Goal: Check status: Check status

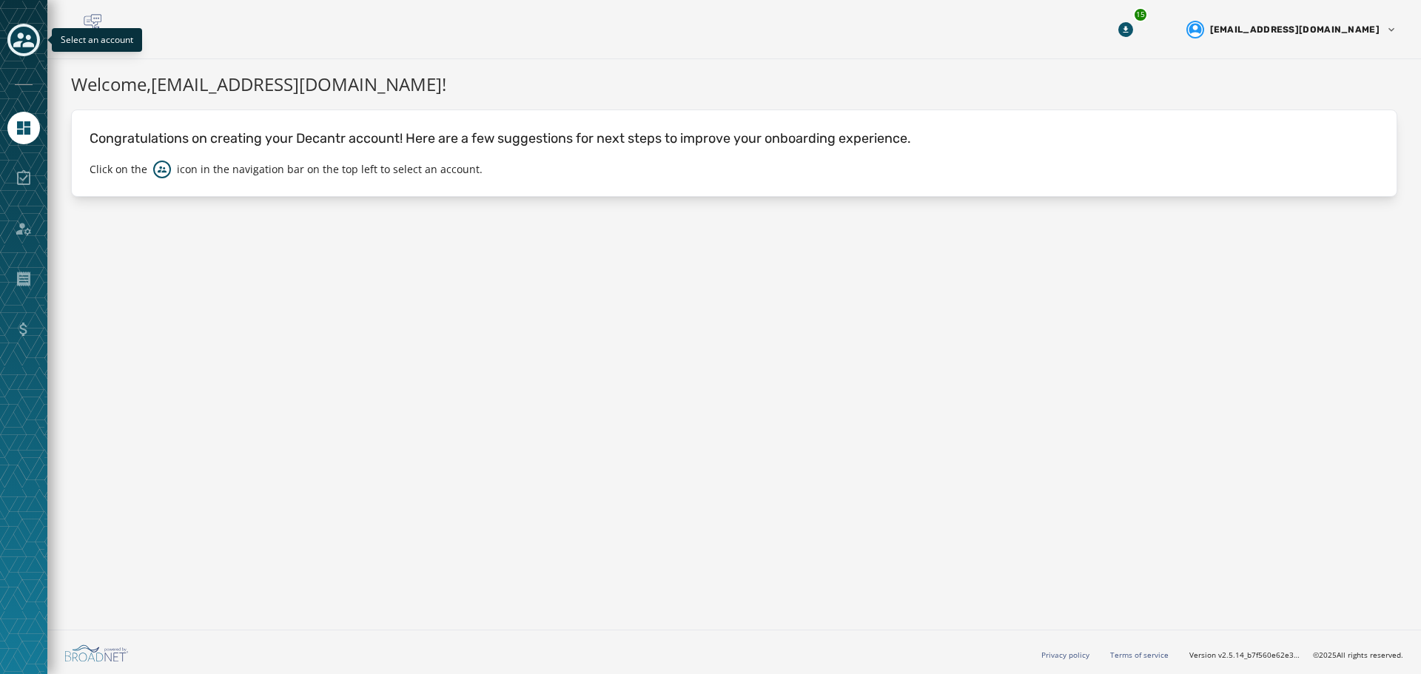
click at [23, 43] on icon "Toggle account select drawer" at bounding box center [23, 40] width 21 height 21
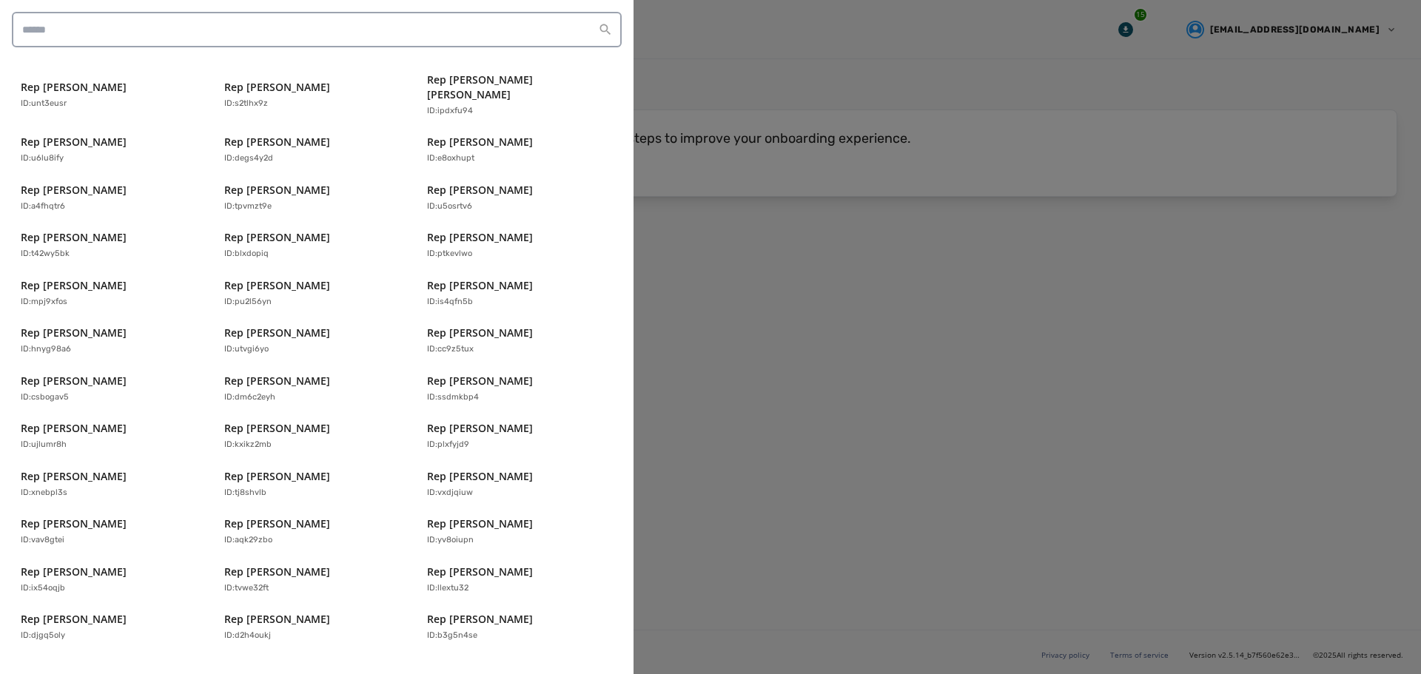
scroll to position [296, 0]
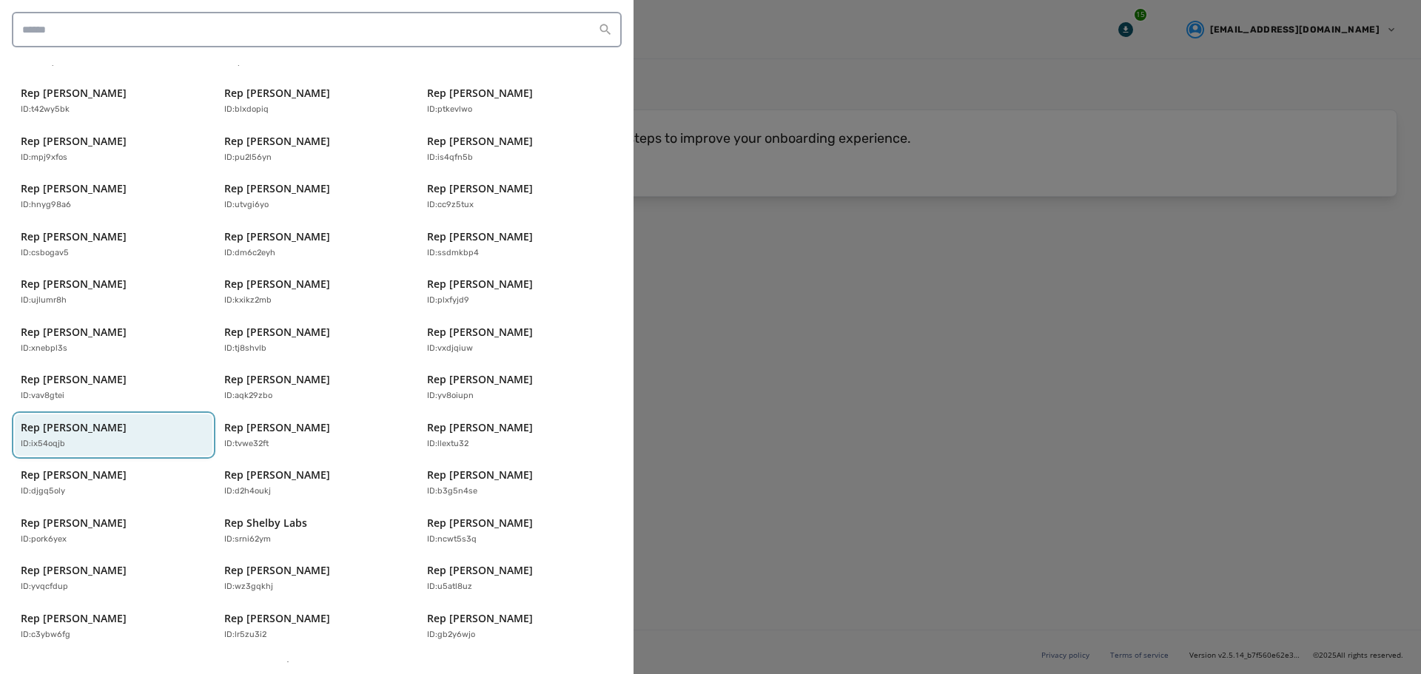
click at [78, 438] on div "ID: ix54oqjb" at bounding box center [106, 444] width 171 height 13
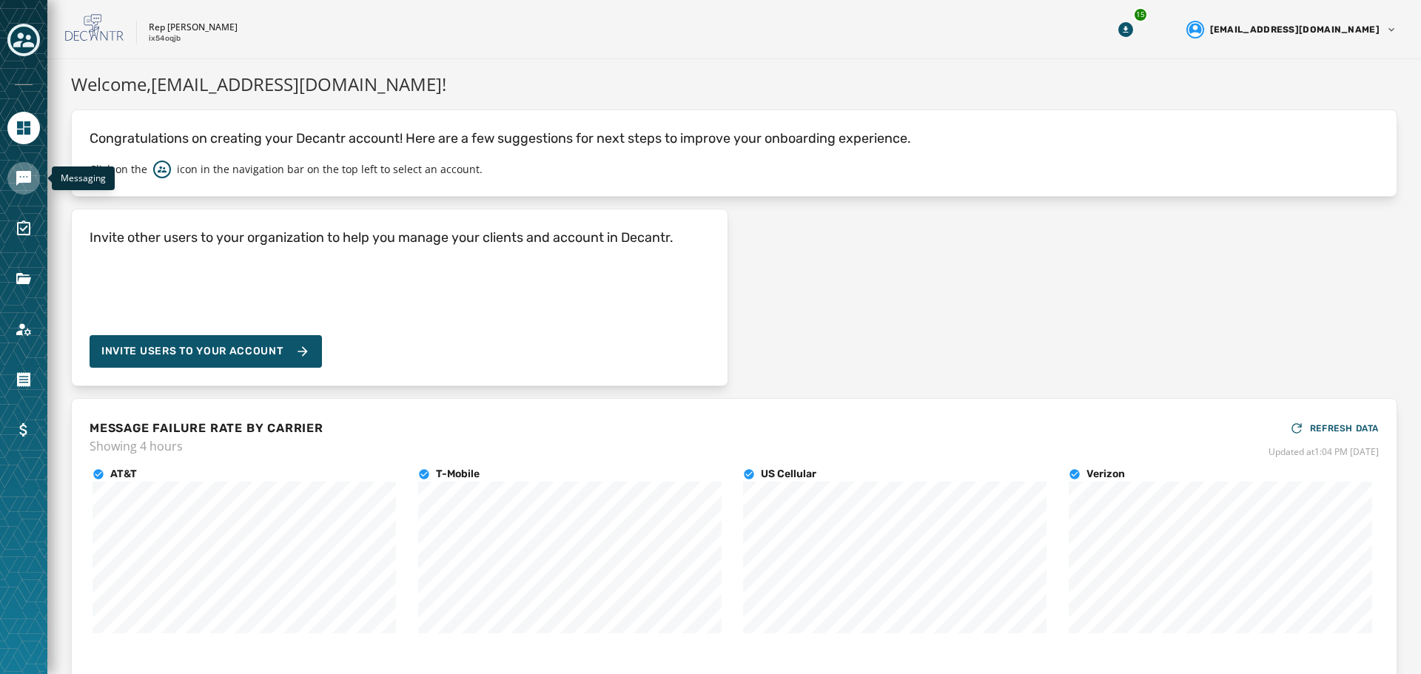
click at [19, 180] on icon "Navigate to Messaging" at bounding box center [23, 178] width 15 height 15
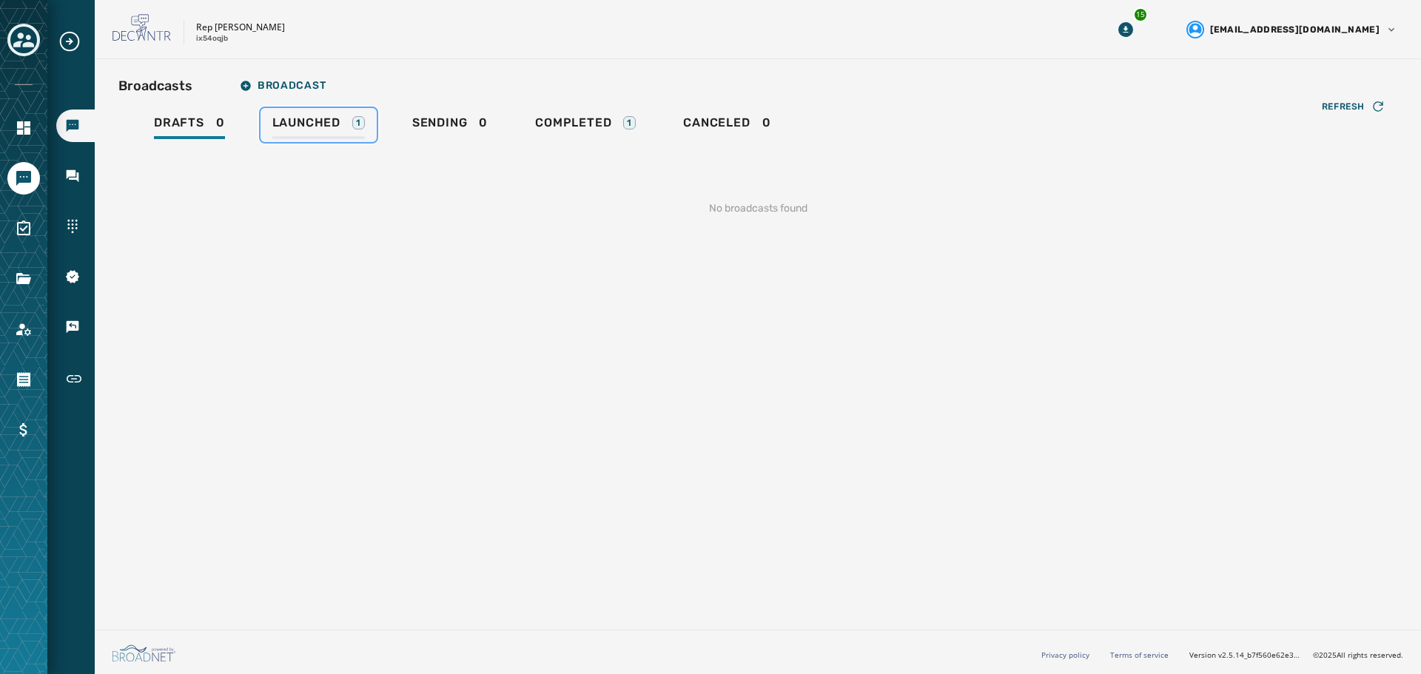
click at [303, 124] on span "Launched" at bounding box center [306, 122] width 68 height 15
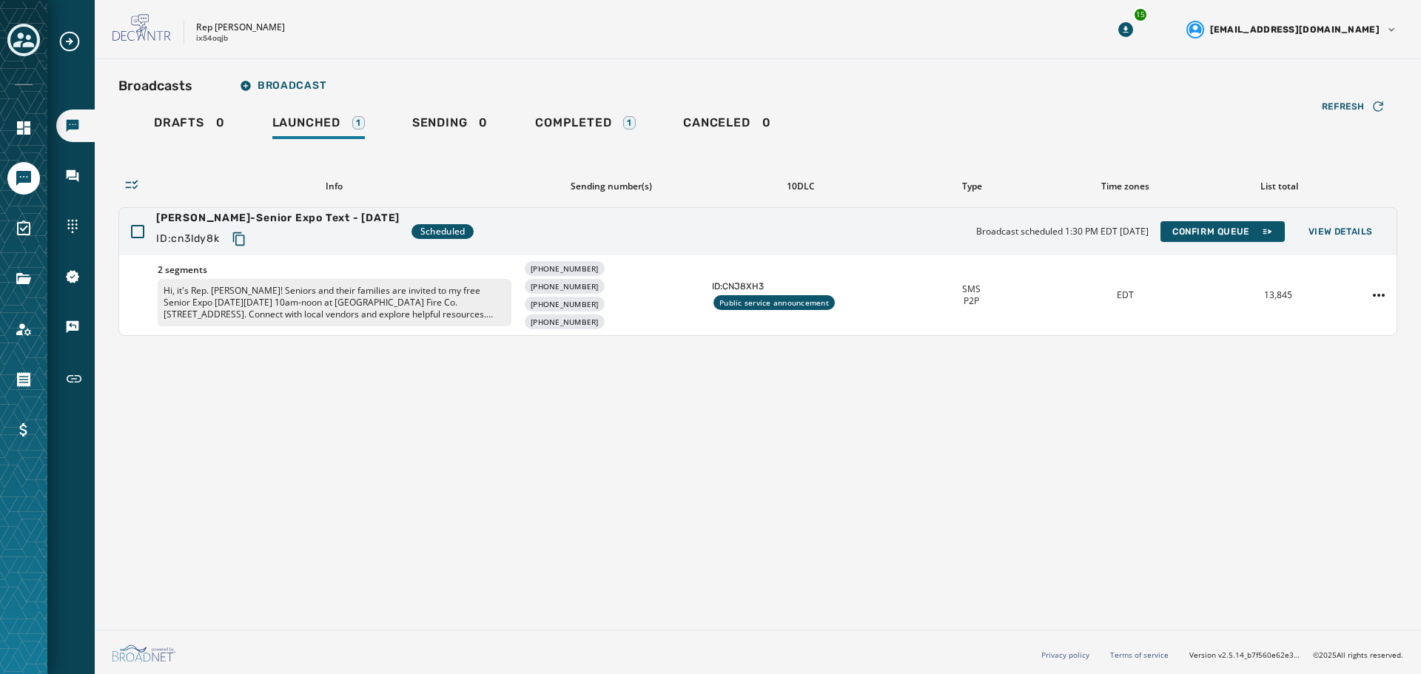
click at [1388, 468] on div "Broadcasts Broadcast Drafts 0 Launched 1 Sending 0 Completed 1 Canceled 0 Refre…" at bounding box center [758, 341] width 1326 height 565
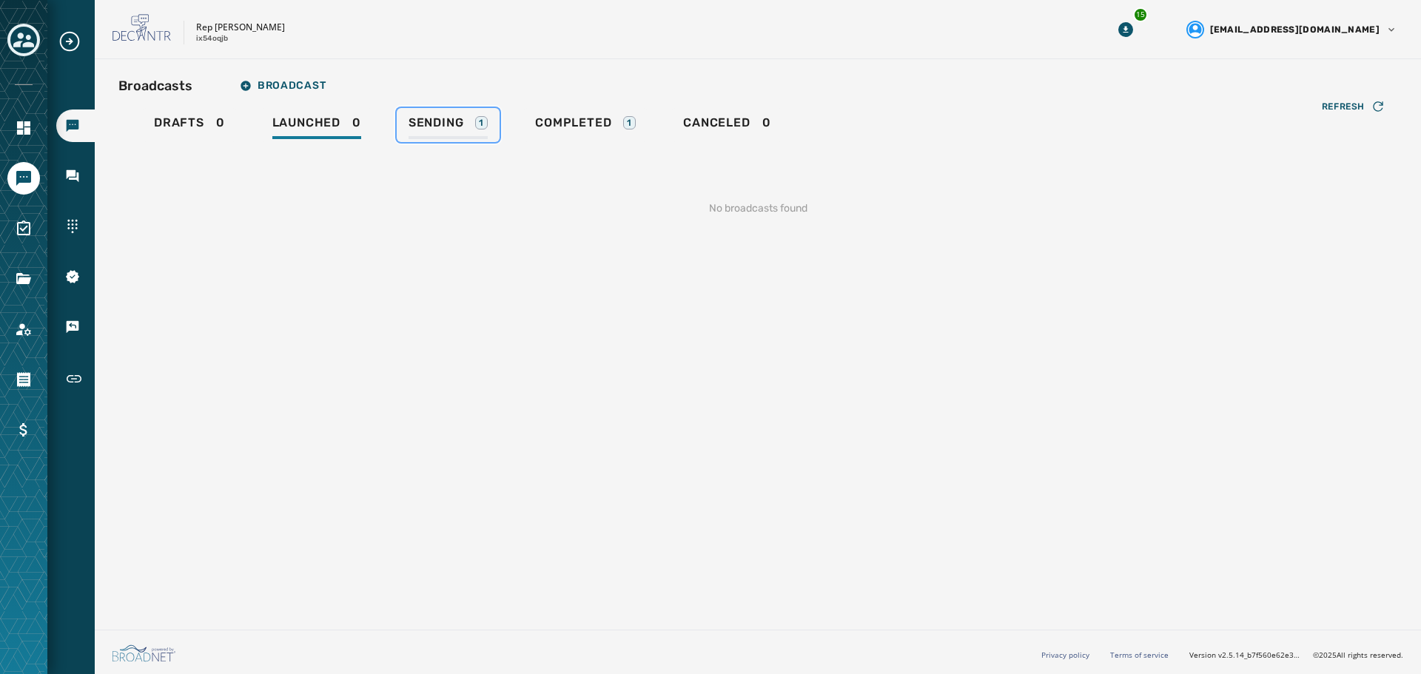
click at [459, 130] on span "Sending" at bounding box center [437, 122] width 56 height 15
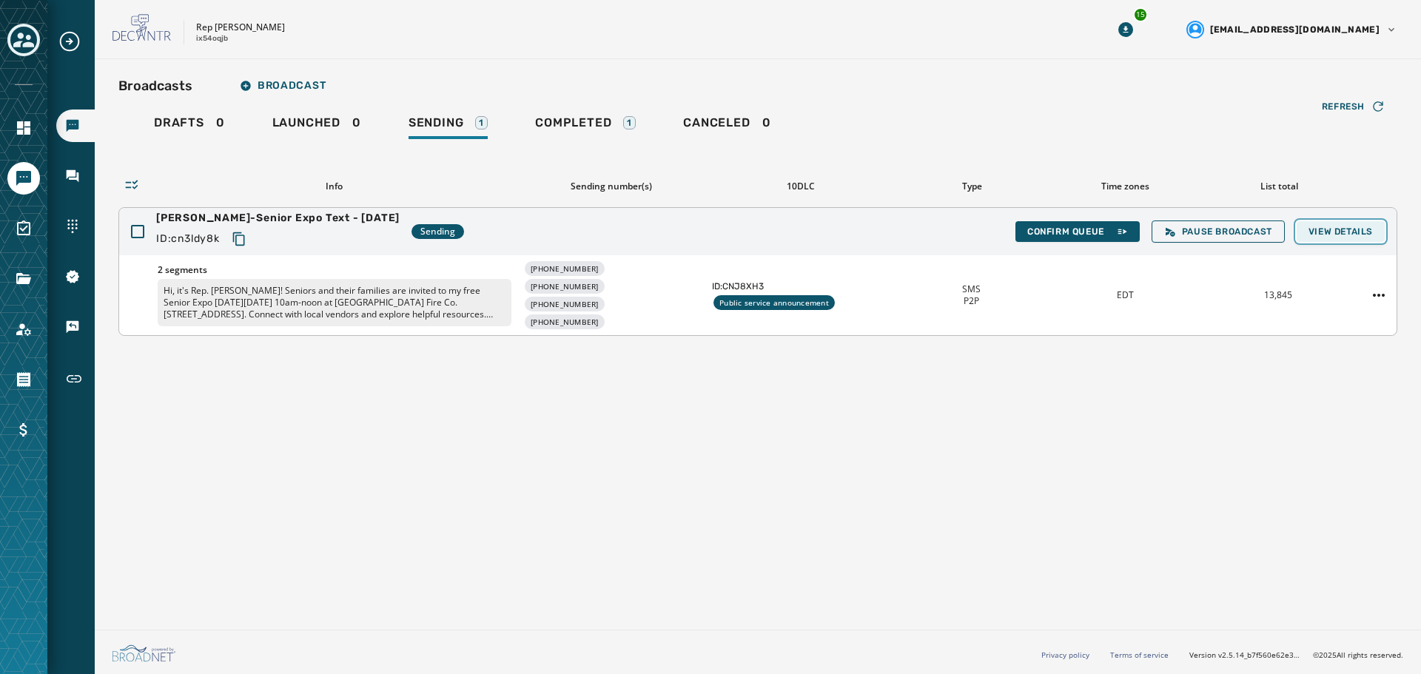
click at [1338, 228] on span "View Details" at bounding box center [1341, 232] width 64 height 12
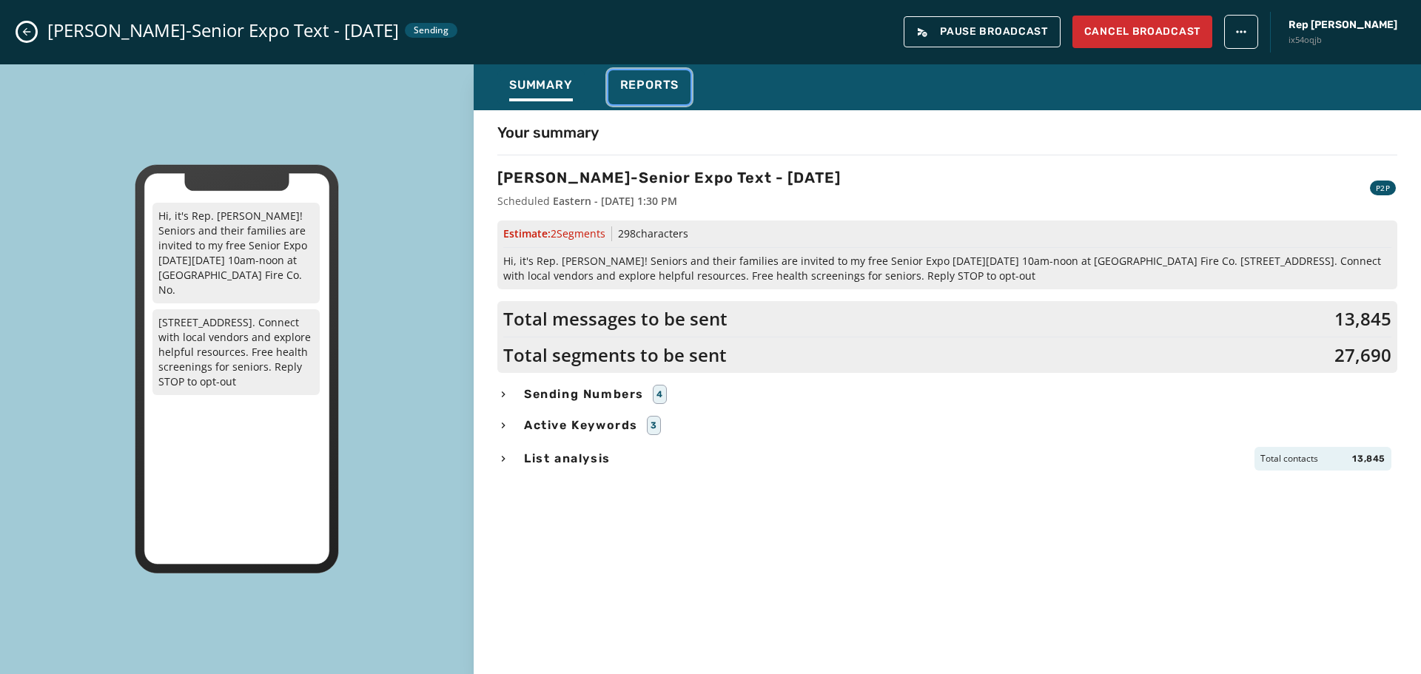
click at [665, 87] on span "Reports" at bounding box center [649, 85] width 59 height 15
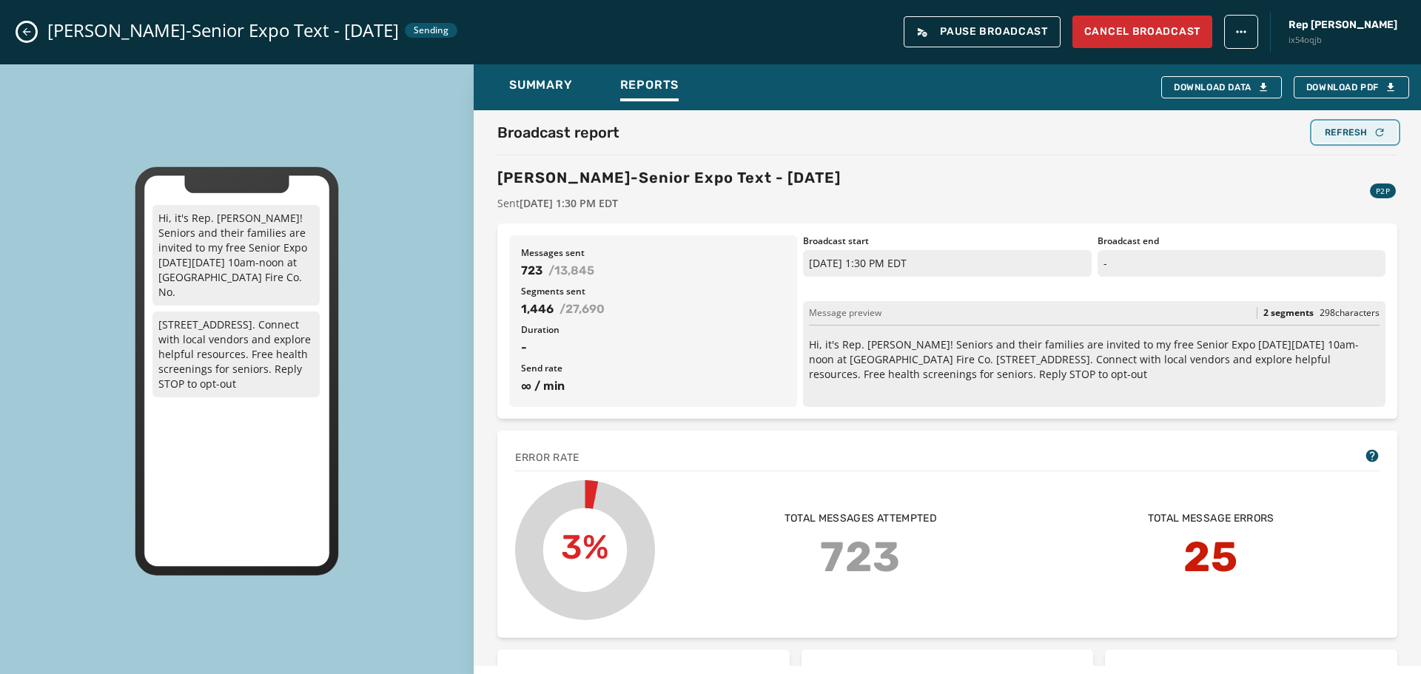
click at [1333, 133] on div "Refresh" at bounding box center [1355, 133] width 61 height 12
click at [1333, 127] on div "Refresh" at bounding box center [1355, 133] width 61 height 12
click at [1340, 131] on div "Refresh" at bounding box center [1355, 133] width 61 height 12
click at [1342, 127] on div "Refresh" at bounding box center [1355, 133] width 61 height 12
click at [1355, 128] on div "Refresh" at bounding box center [1355, 133] width 61 height 12
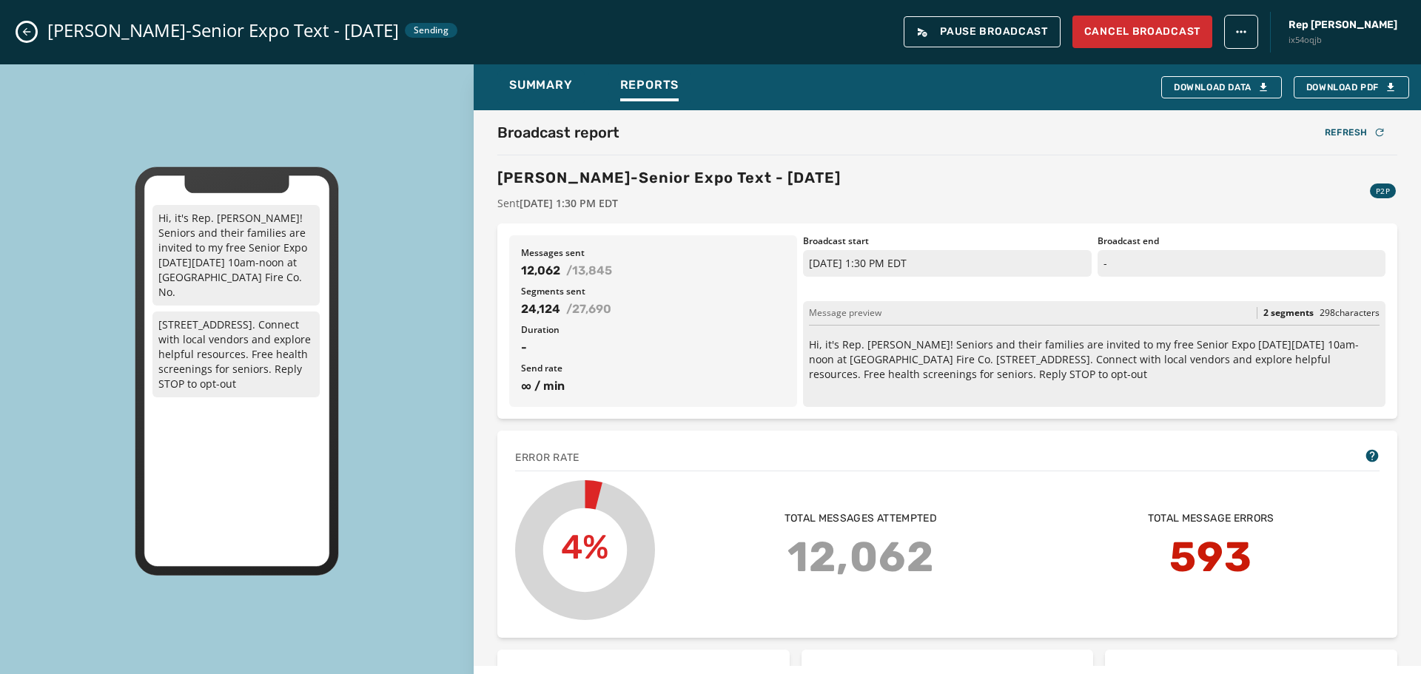
click at [911, 627] on div "Error rate 4% Total message errors 593 Total messages attempted 12,062" at bounding box center [947, 534] width 900 height 207
click at [1340, 139] on button "Refresh" at bounding box center [1355, 132] width 84 height 21
